Goal: Task Accomplishment & Management: Manage account settings

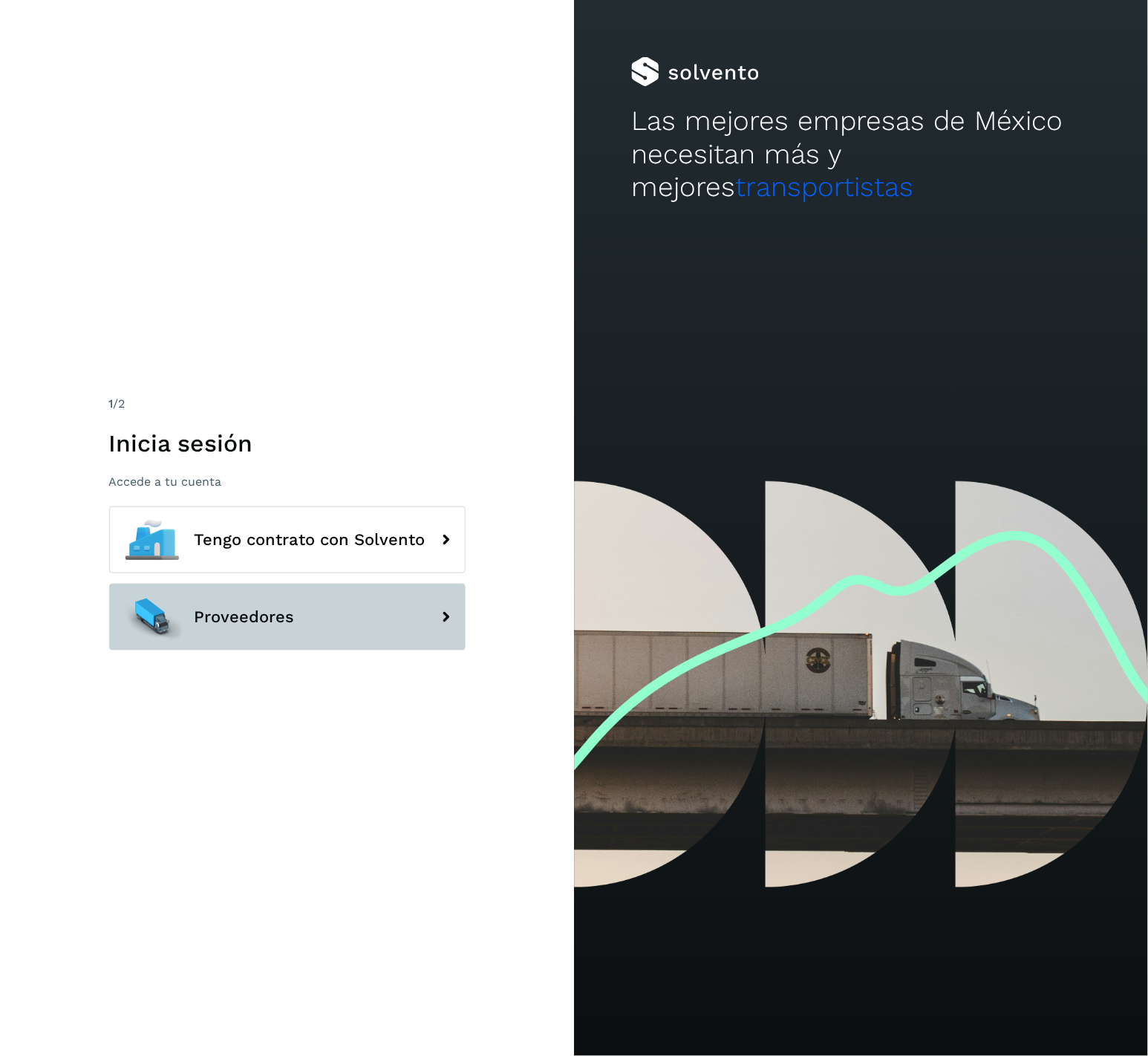
click at [272, 597] on button "Proveedores" at bounding box center [287, 617] width 356 height 67
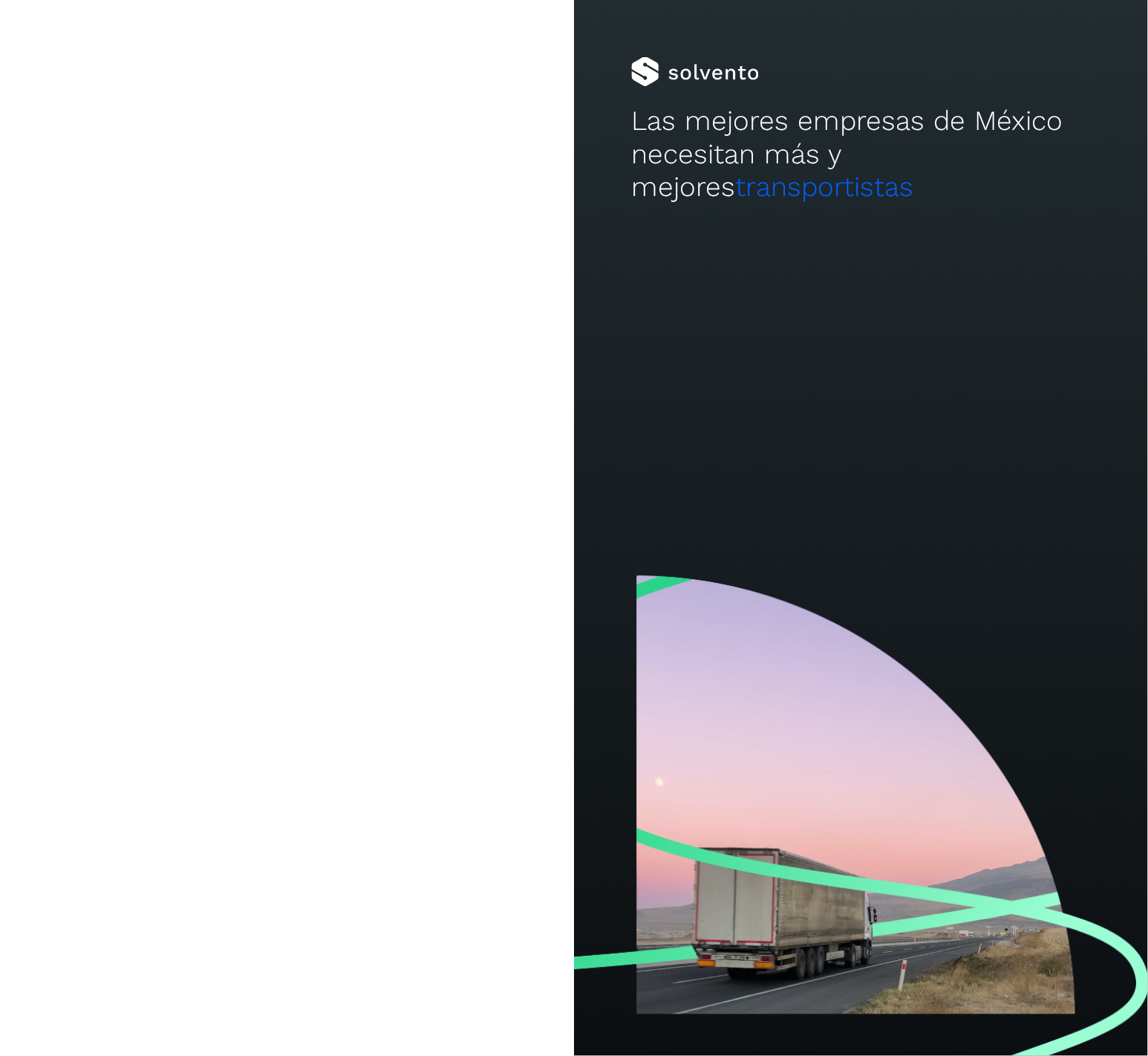
type input "**********"
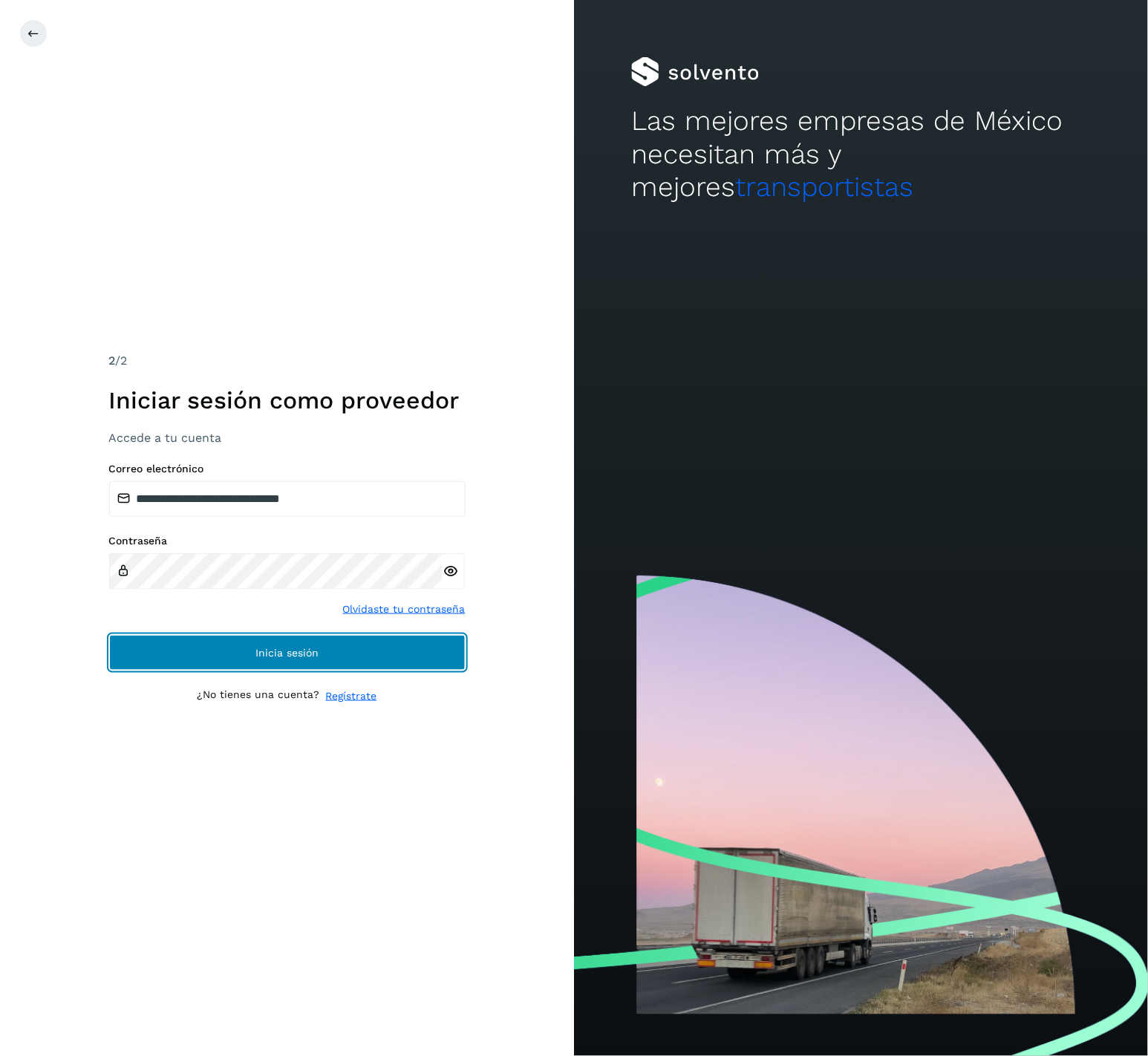
click at [268, 644] on button "Inicia sesión" at bounding box center [287, 652] width 356 height 36
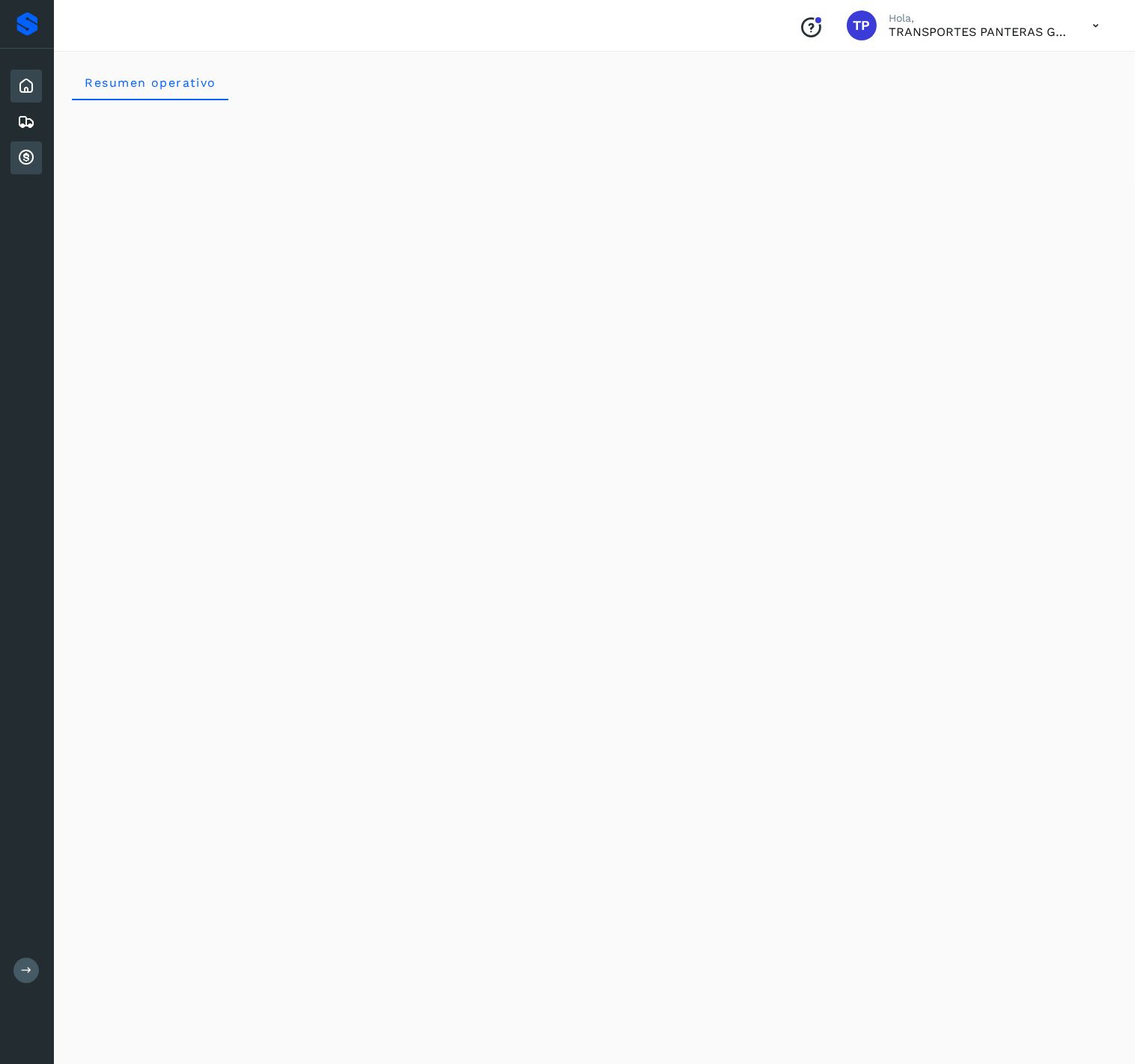
click at [12, 148] on div "Cuentas por cobrar" at bounding box center [26, 158] width 31 height 33
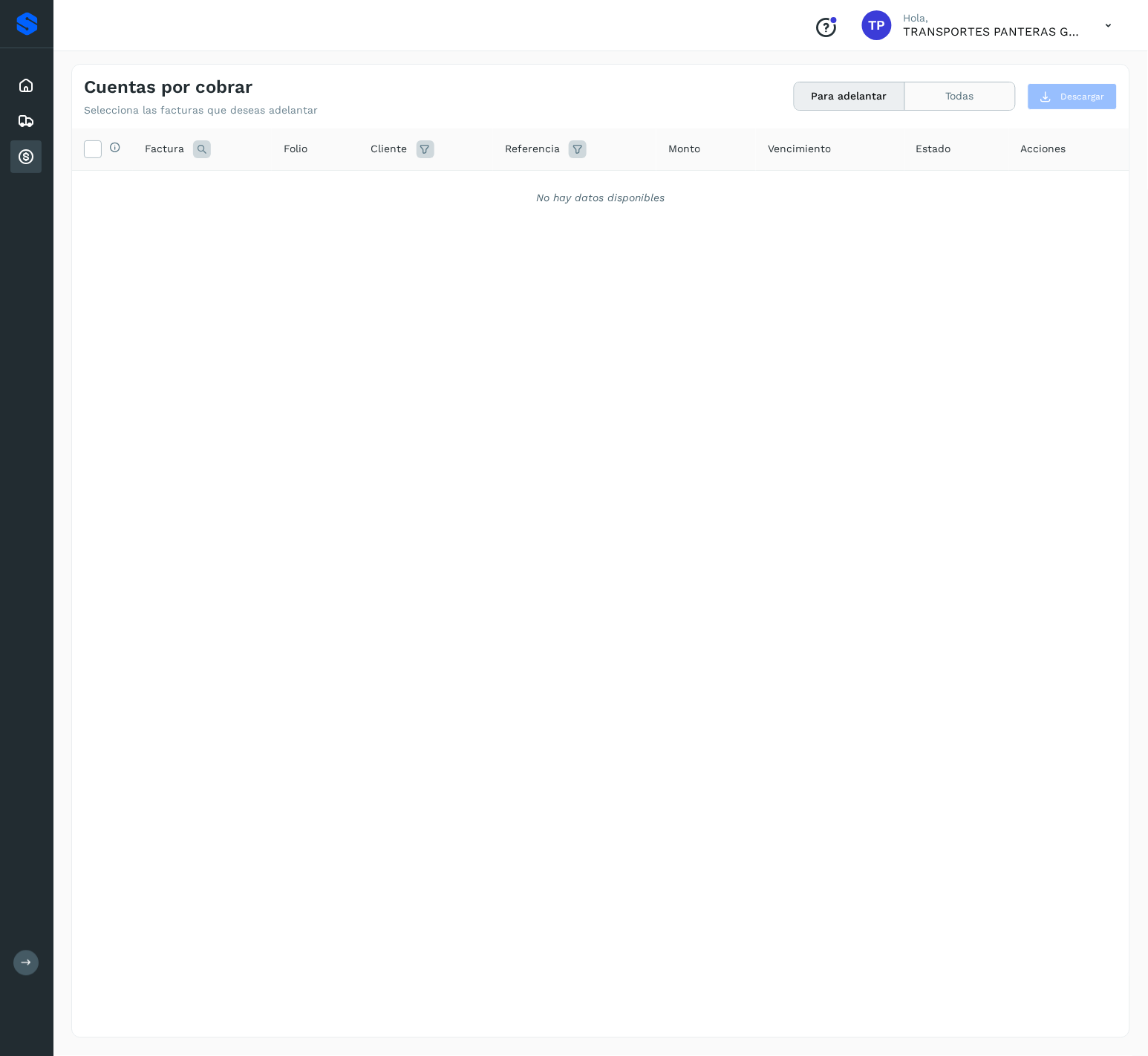
click at [966, 94] on button "Todas" at bounding box center [960, 96] width 110 height 28
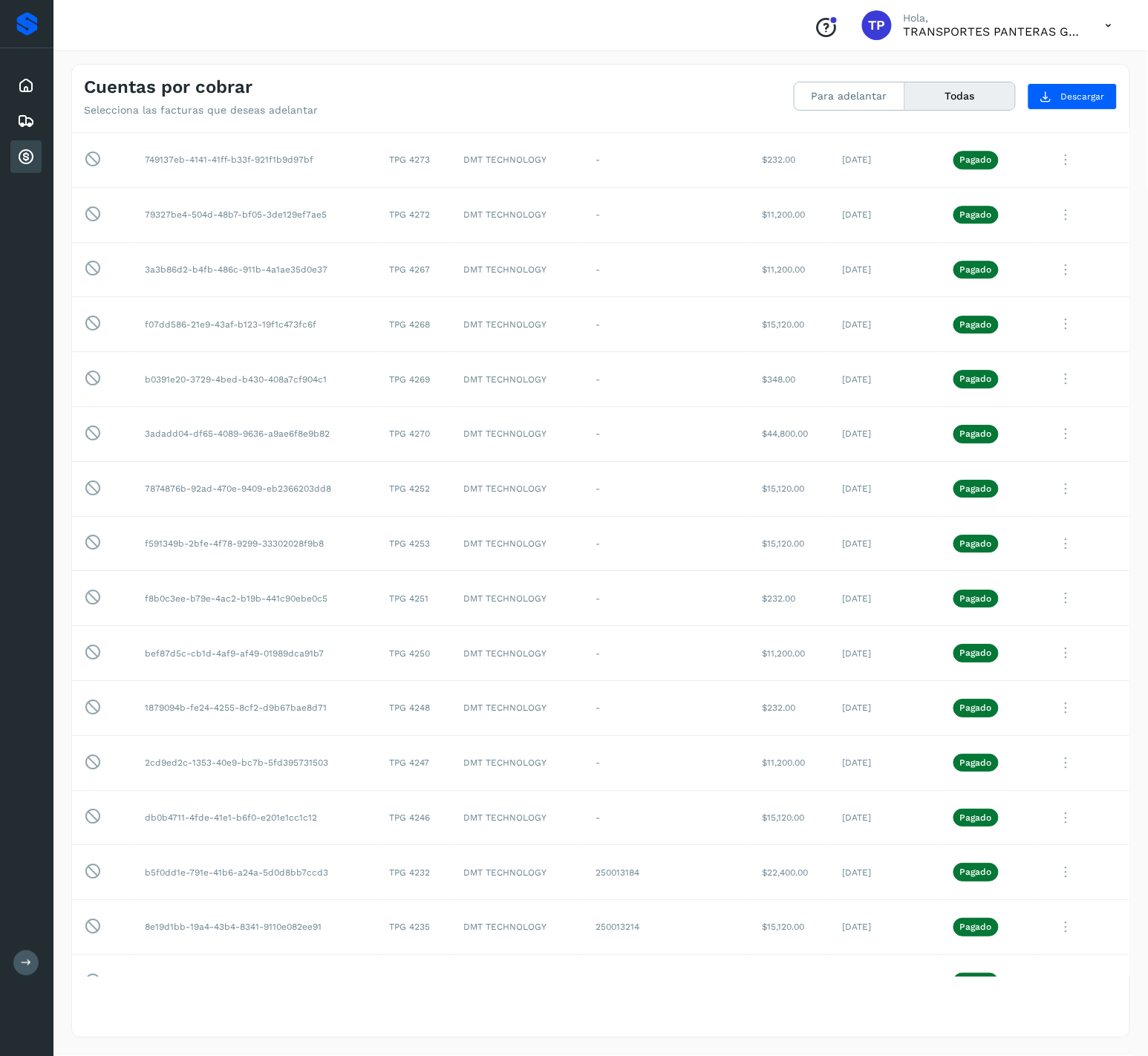
scroll to position [1036, 0]
